Goal: Information Seeking & Learning: Learn about a topic

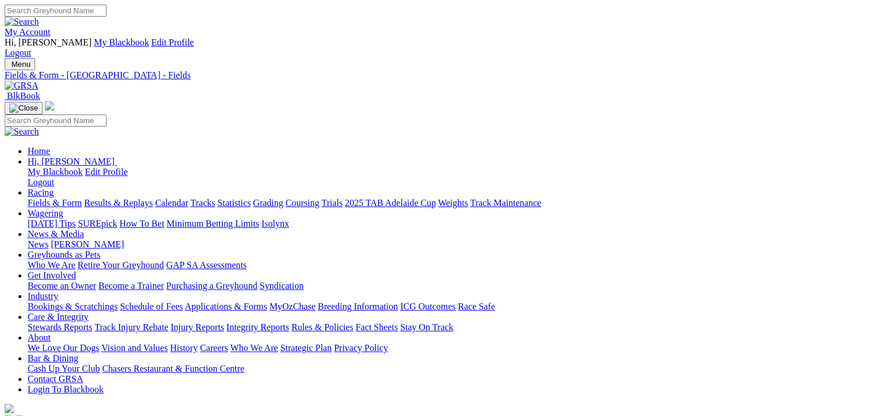
click at [48, 198] on link "Fields & Form" at bounding box center [55, 203] width 54 height 10
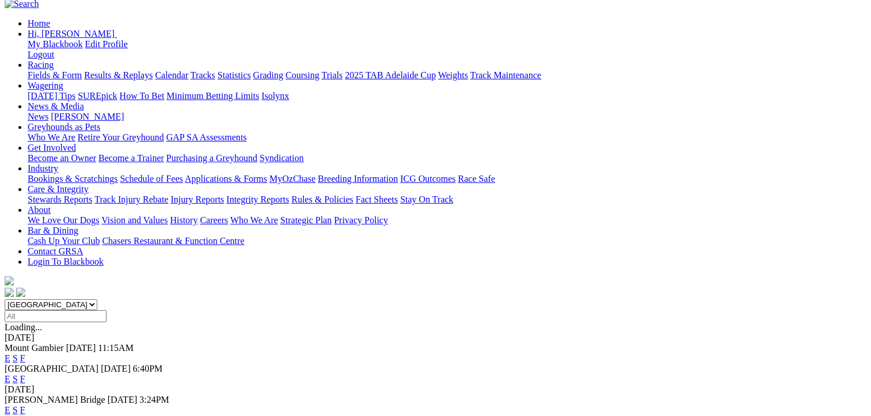
scroll to position [173, 0]
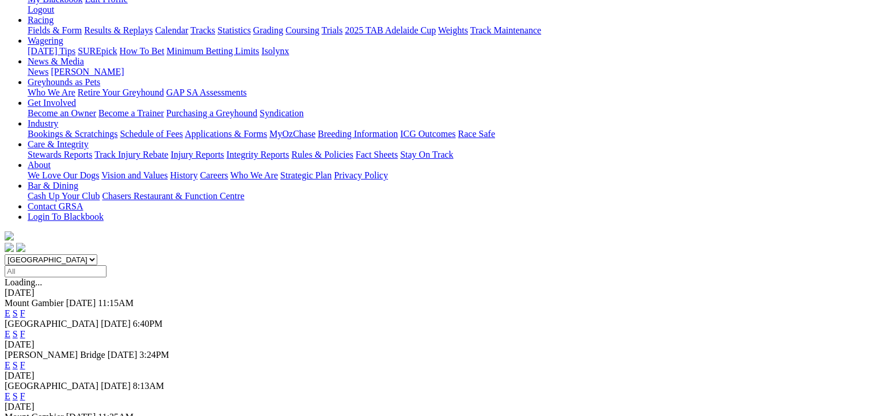
click at [25, 391] on link "F" at bounding box center [22, 396] width 5 height 10
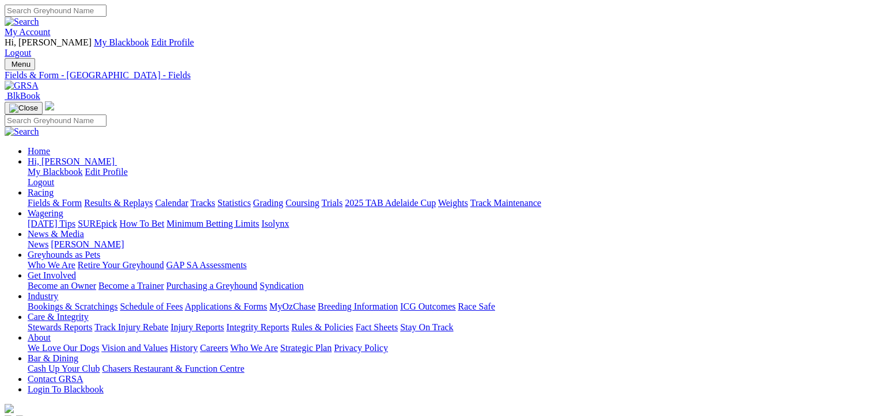
click at [53, 198] on link "Fields & Form" at bounding box center [55, 203] width 54 height 10
click at [32, 198] on link "Fields & Form" at bounding box center [55, 203] width 54 height 10
click at [188, 198] on link "Calendar" at bounding box center [171, 203] width 33 height 10
click at [43, 198] on link "Fields & Form" at bounding box center [55, 203] width 54 height 10
